Goal: Entertainment & Leisure: Consume media (video, audio)

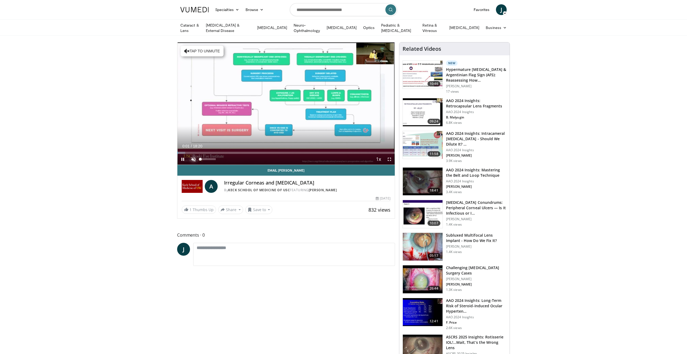
click at [192, 159] on span "Video Player" at bounding box center [193, 159] width 11 height 11
click at [191, 152] on div "Progress Bar" at bounding box center [191, 153] width 1 height 2
click at [205, 153] on div "Progress Bar" at bounding box center [205, 153] width 1 height 2
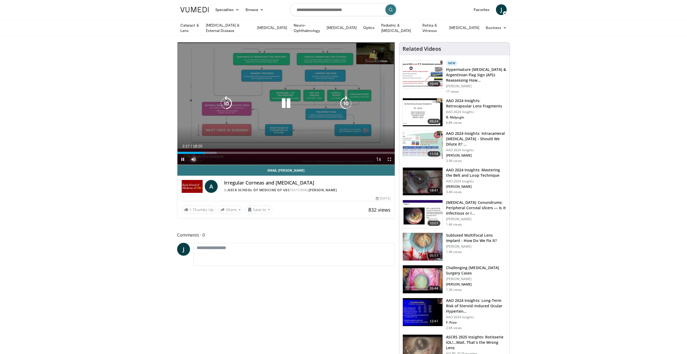
click at [215, 152] on div "Progress Bar" at bounding box center [207, 153] width 18 height 2
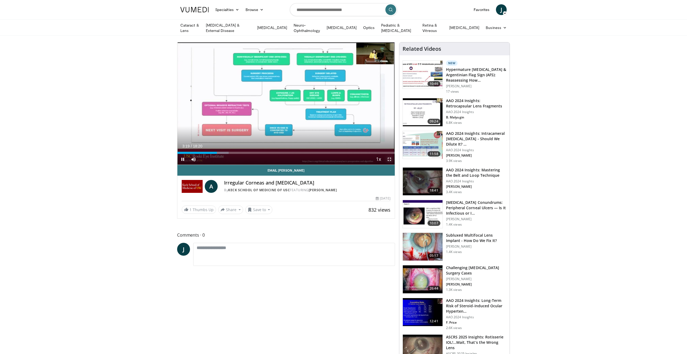
click at [389, 157] on span "Video Player" at bounding box center [389, 159] width 11 height 11
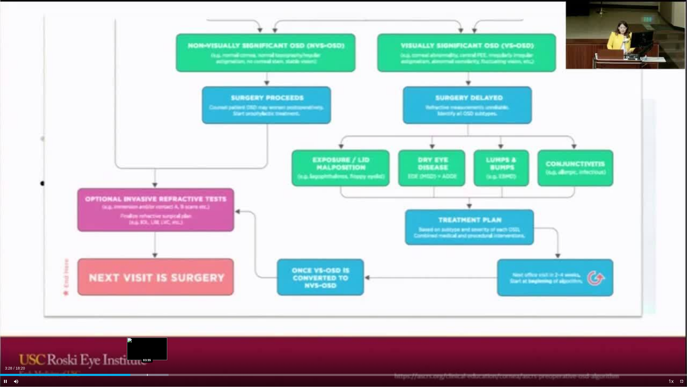
click at [147, 354] on div "Progress Bar" at bounding box center [147, 374] width 1 height 2
click at [160, 354] on div "Progress Bar" at bounding box center [160, 374] width 1 height 2
click at [176, 354] on div "Progress Bar" at bounding box center [176, 374] width 1 height 2
click at [197, 354] on div "Progress Bar" at bounding box center [197, 374] width 1 height 2
click at [224, 354] on div "Progress Bar" at bounding box center [224, 374] width 1 height 2
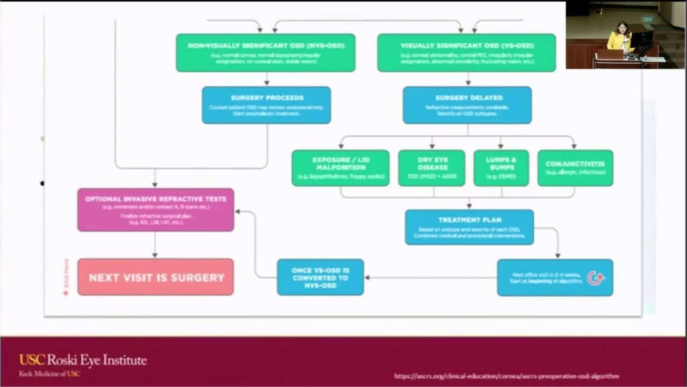
click at [244, 354] on div "10 seconds Tap to unmute" at bounding box center [343, 193] width 687 height 386
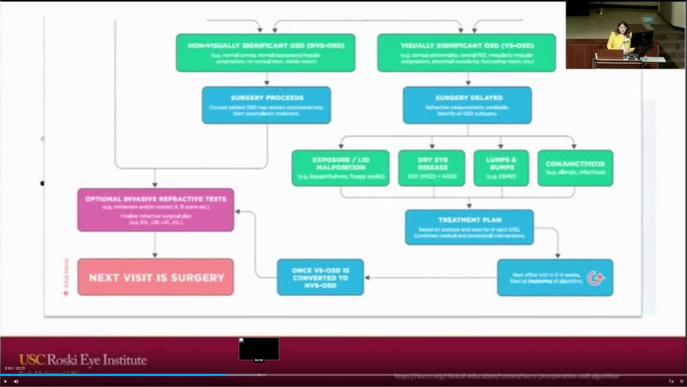
click at [259, 354] on div "Progress Bar" at bounding box center [259, 374] width 1 height 2
click at [291, 354] on div "Progress Bar" at bounding box center [291, 374] width 1 height 2
click at [321, 354] on div "Progress Bar" at bounding box center [321, 374] width 1 height 2
click at [351, 354] on div "Progress Bar" at bounding box center [351, 374] width 1 height 2
click at [369, 354] on div "Progress Bar" at bounding box center [361, 374] width 57 height 2
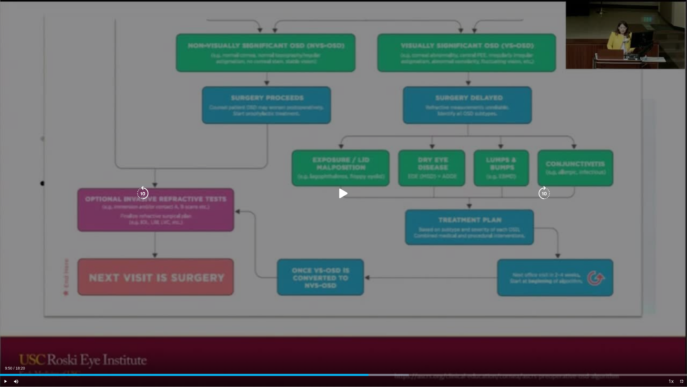
click at [343, 191] on icon "Video Player" at bounding box center [343, 193] width 15 height 15
click at [347, 197] on icon "Video Player" at bounding box center [343, 193] width 15 height 15
